Goal: Information Seeking & Learning: Learn about a topic

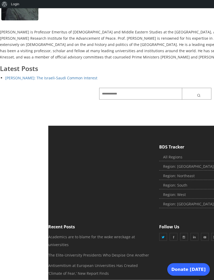
scroll to position [111, 0]
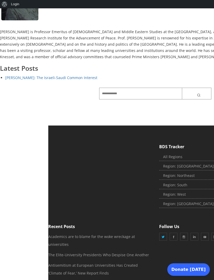
click at [192, 174] on link "Region: Northeast" at bounding box center [210, 176] width 103 height 8
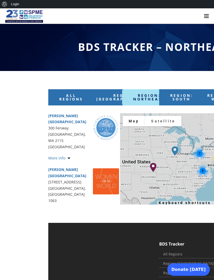
scroll to position [3851, 0]
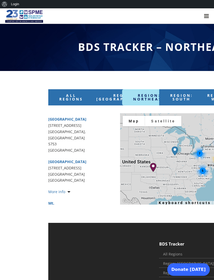
scroll to position [2526, 0]
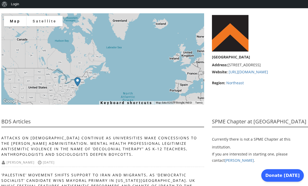
scroll to position [96, 0]
click at [214, 158] on link "Dr. Asaf Romirowsky" at bounding box center [239, 160] width 29 height 5
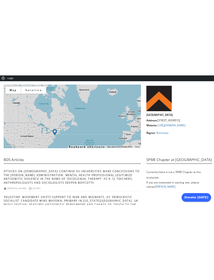
scroll to position [0, 0]
